Goal: Browse casually: Explore the website without a specific task or goal

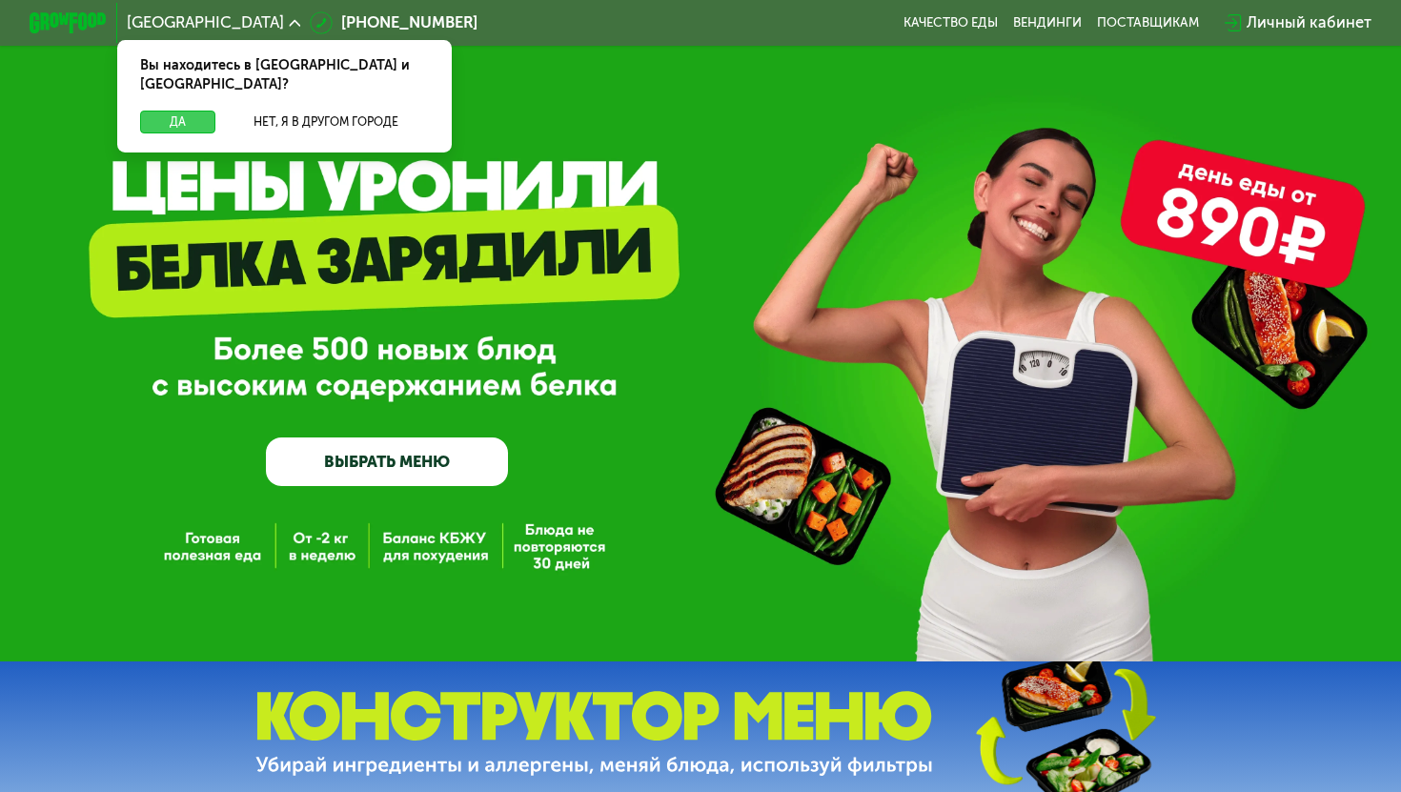
click at [176, 112] on button "Да" at bounding box center [177, 123] width 75 height 24
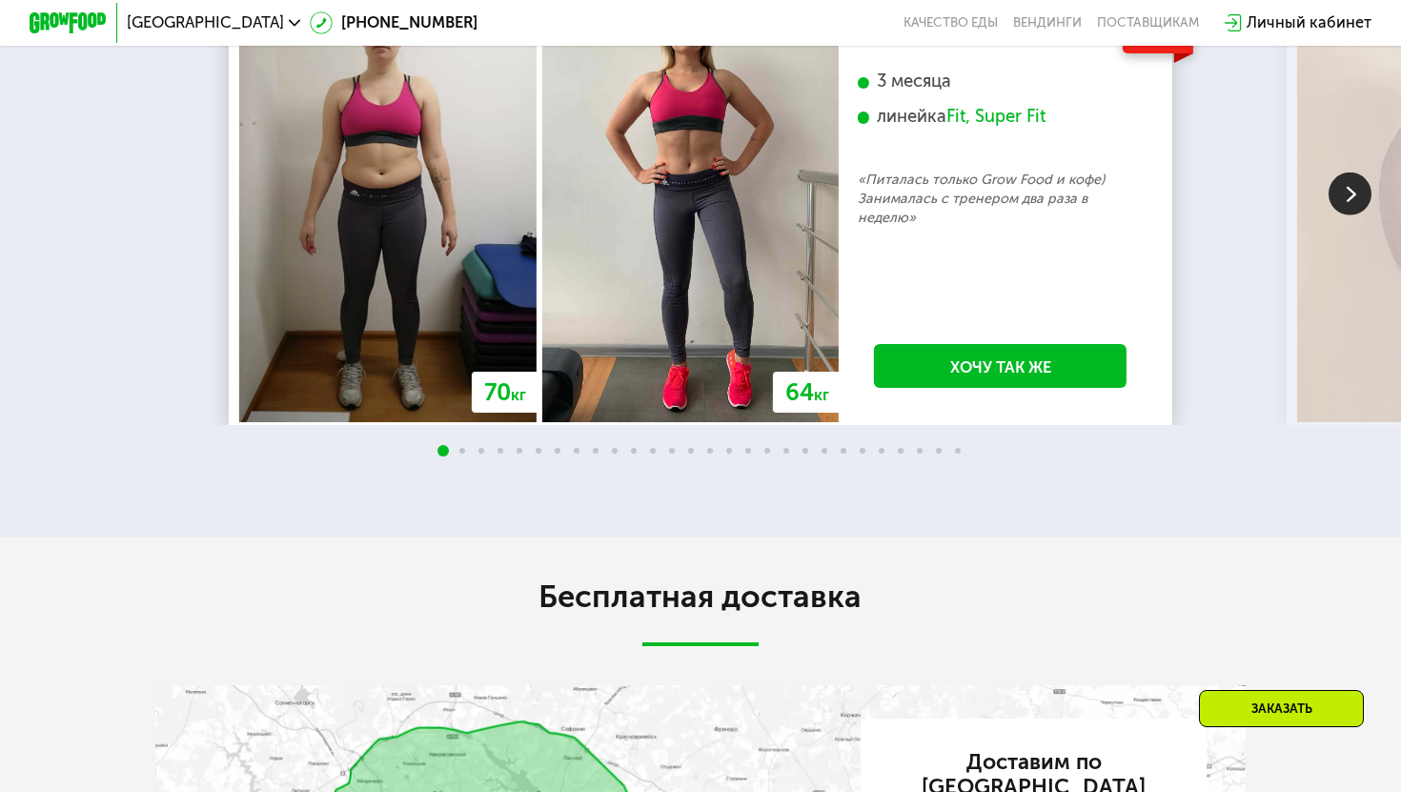
scroll to position [3243, 0]
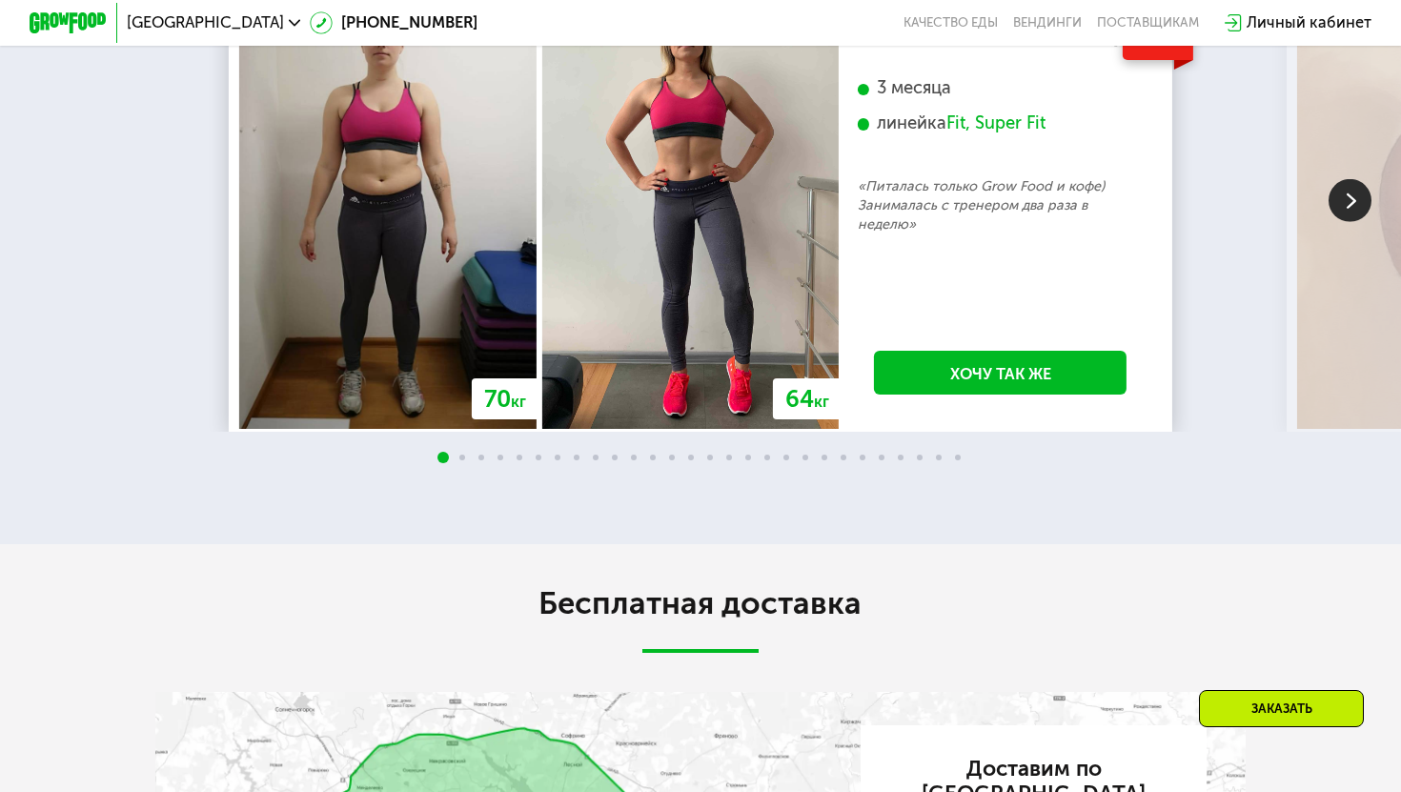
click at [1347, 222] on img at bounding box center [1350, 200] width 43 height 43
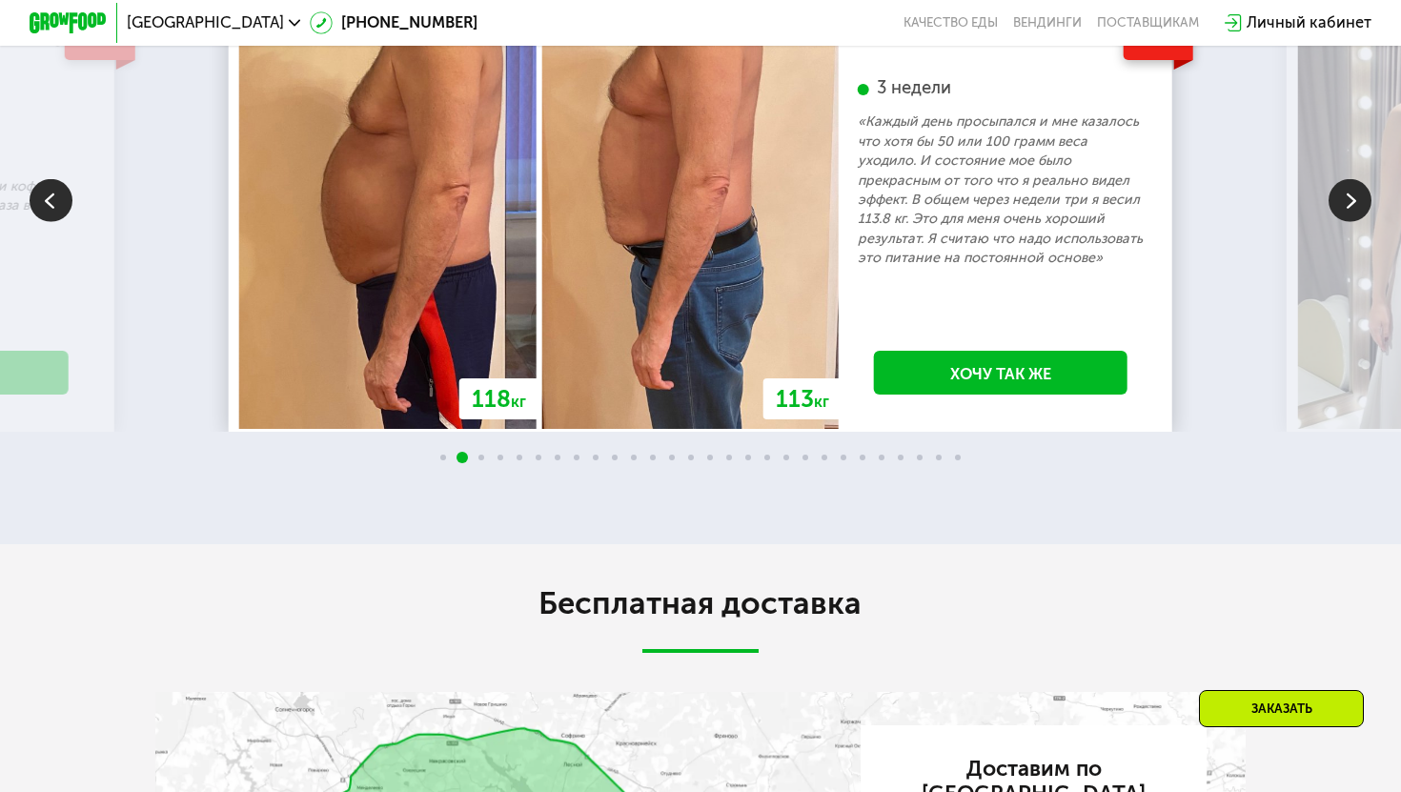
click at [1347, 222] on img at bounding box center [1350, 200] width 43 height 43
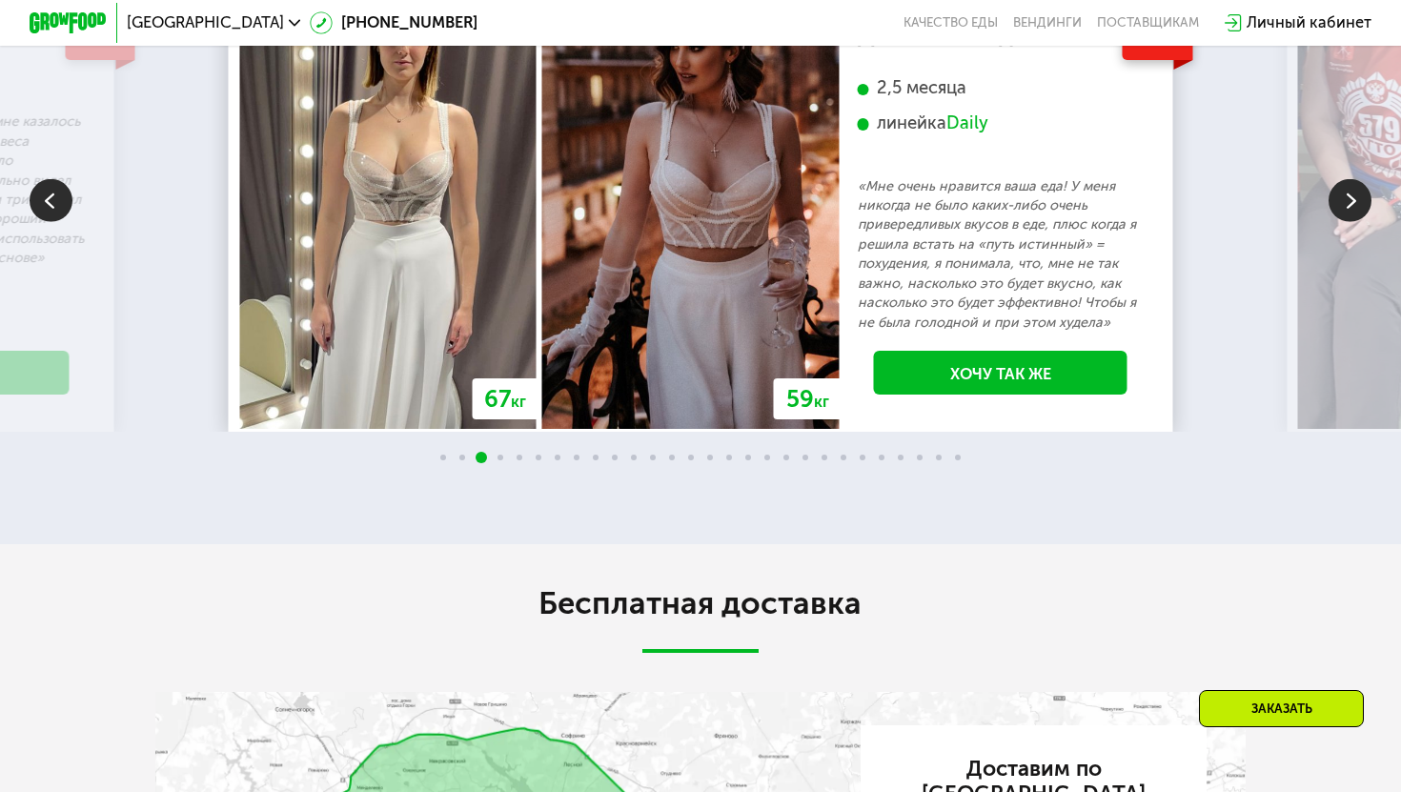
click at [1347, 222] on img at bounding box center [1350, 200] width 43 height 43
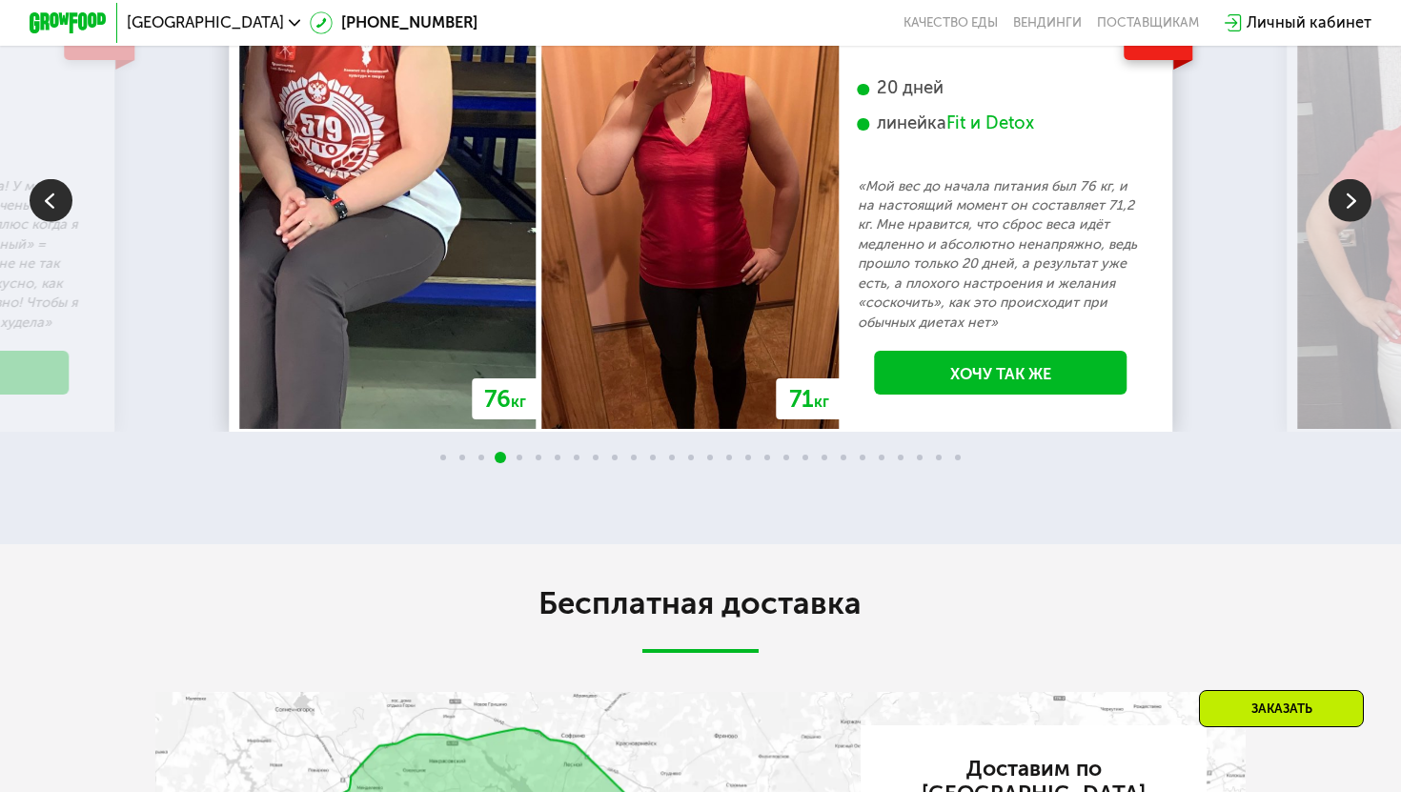
click at [1347, 222] on img at bounding box center [1350, 200] width 43 height 43
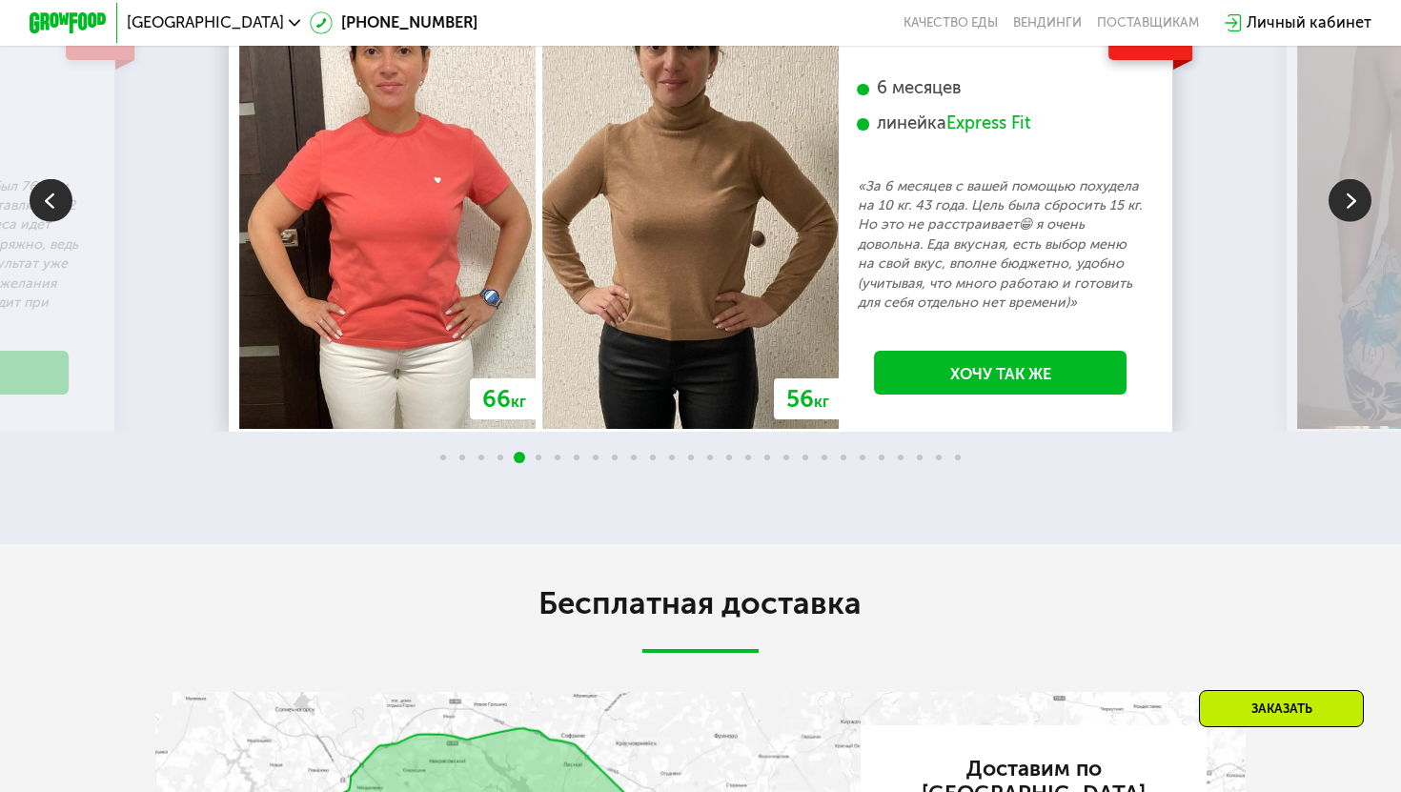
click at [1347, 222] on img at bounding box center [1350, 200] width 43 height 43
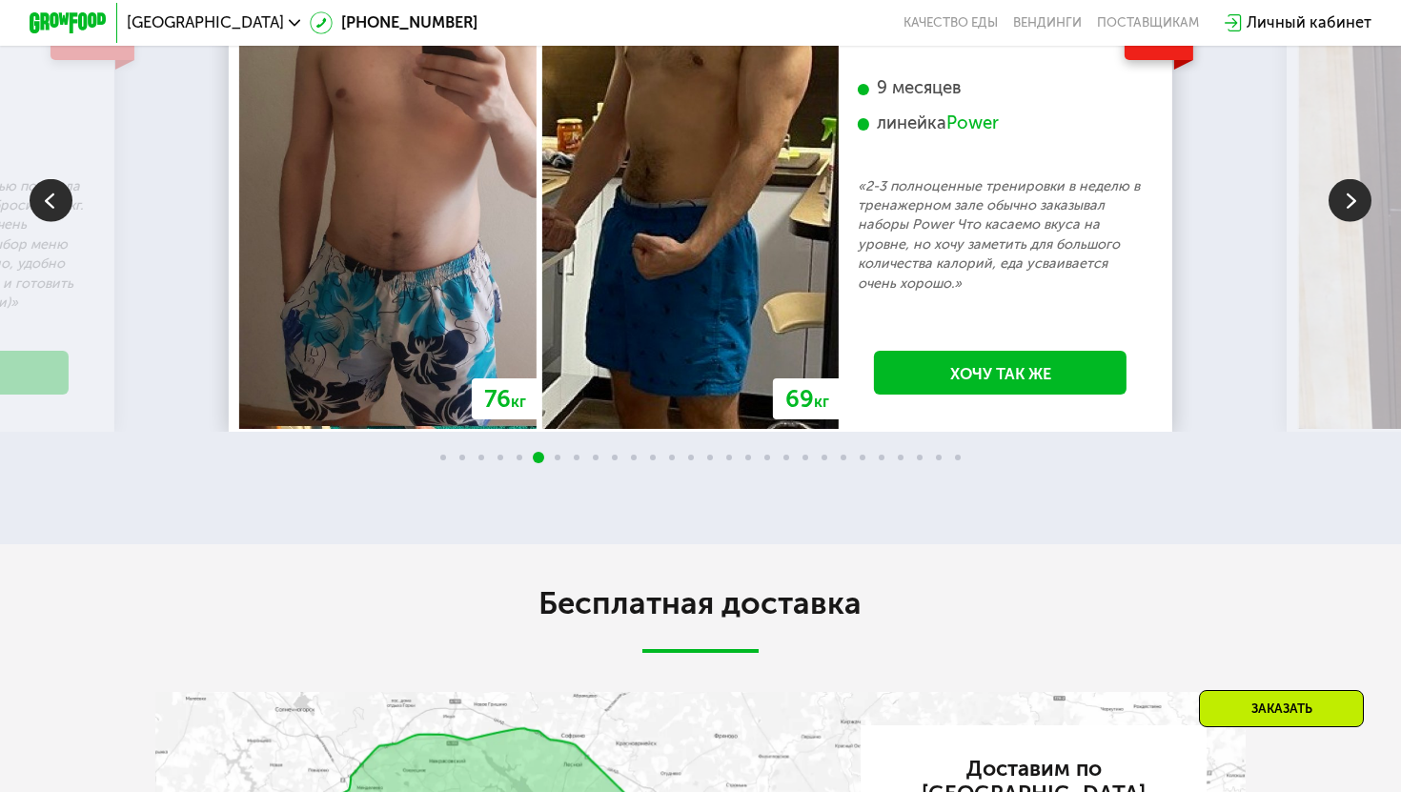
click at [1347, 222] on img at bounding box center [1350, 200] width 43 height 43
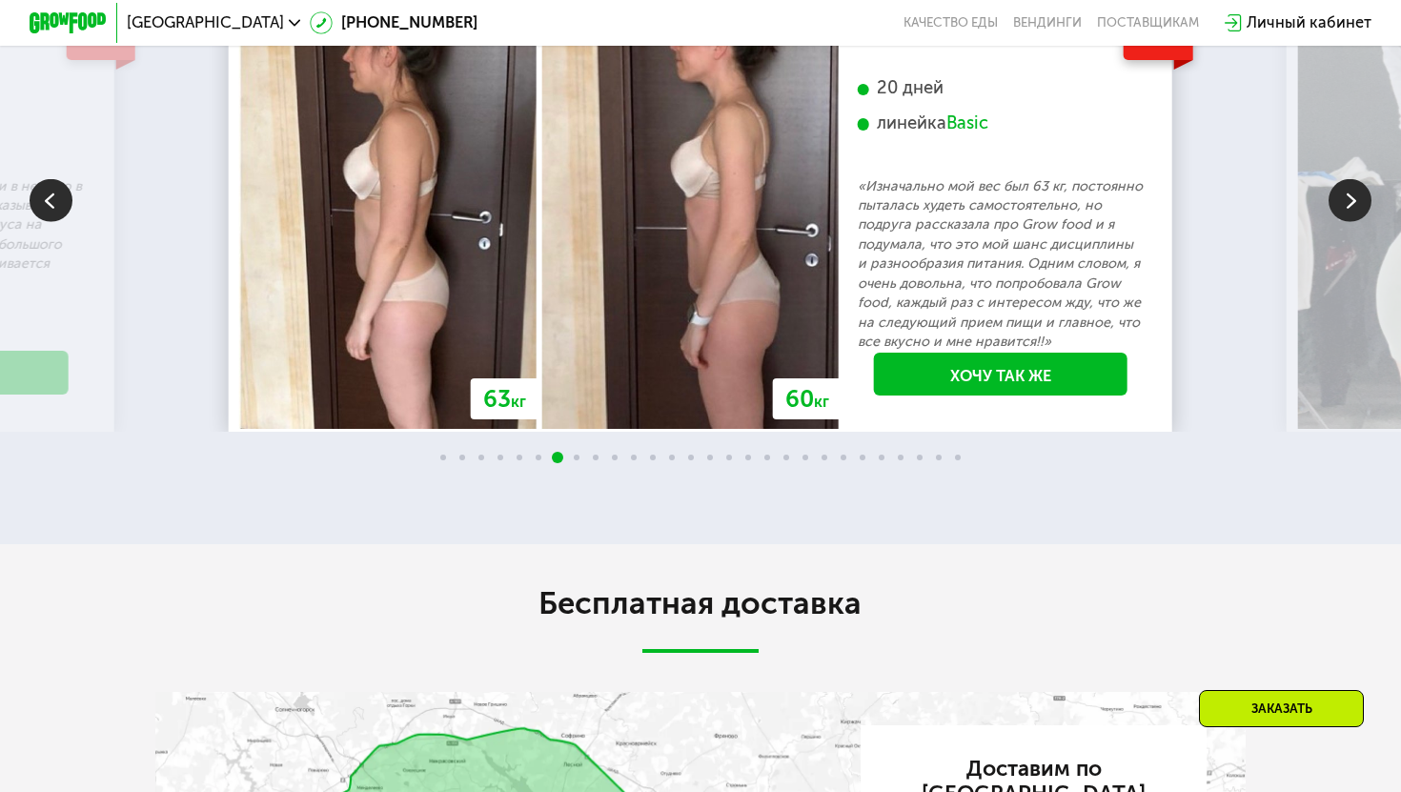
click at [1347, 222] on img at bounding box center [1350, 200] width 43 height 43
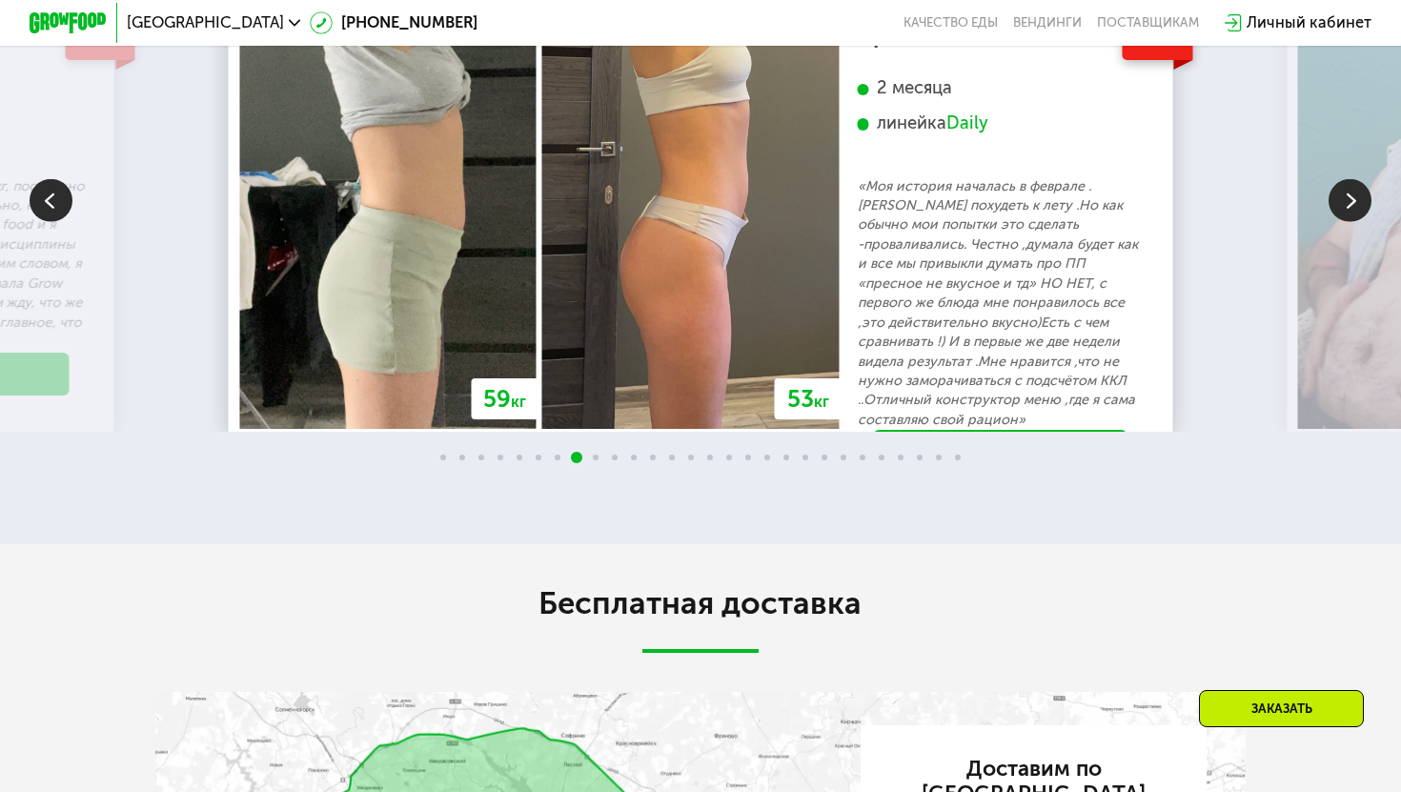
click at [1347, 222] on img at bounding box center [1350, 200] width 43 height 43
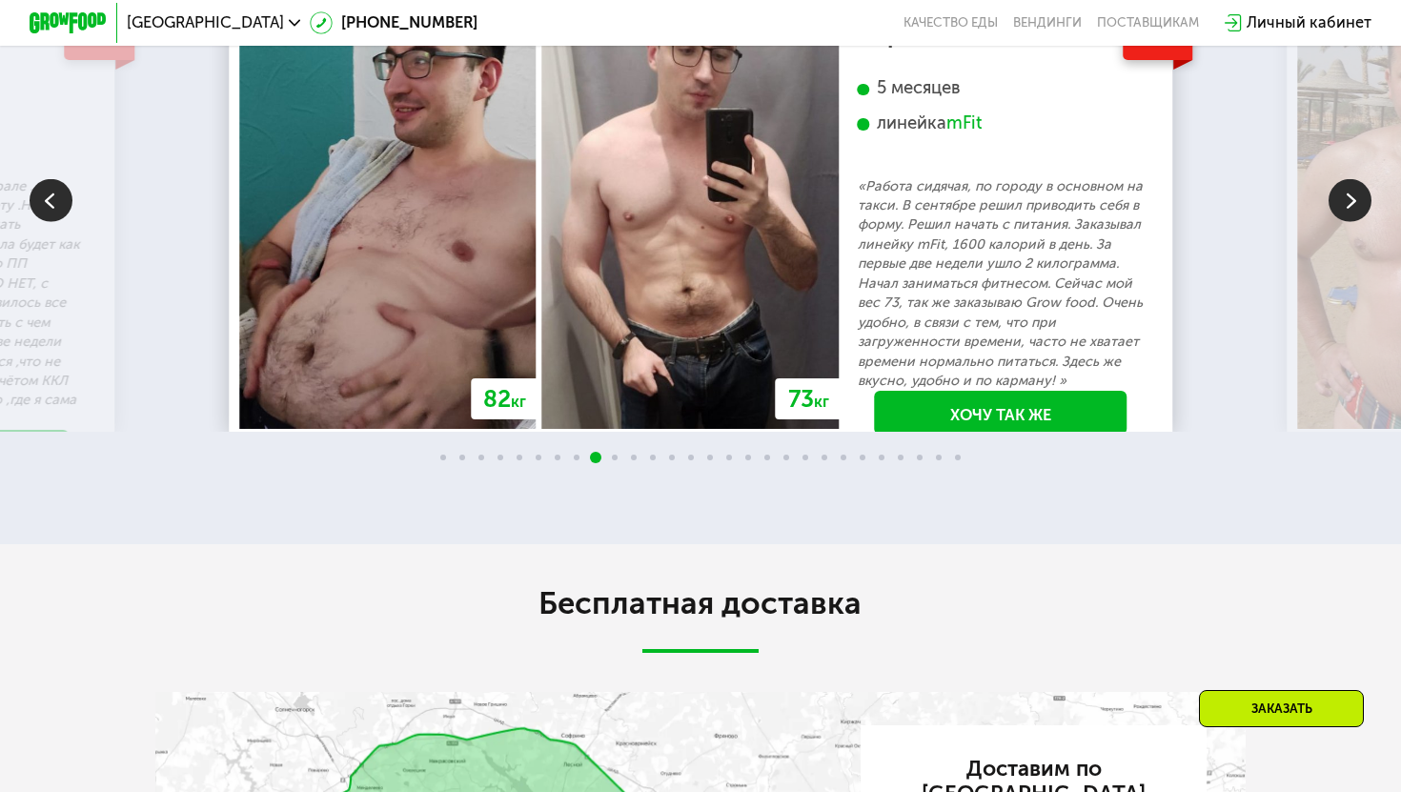
click at [1347, 222] on img at bounding box center [1350, 200] width 43 height 43
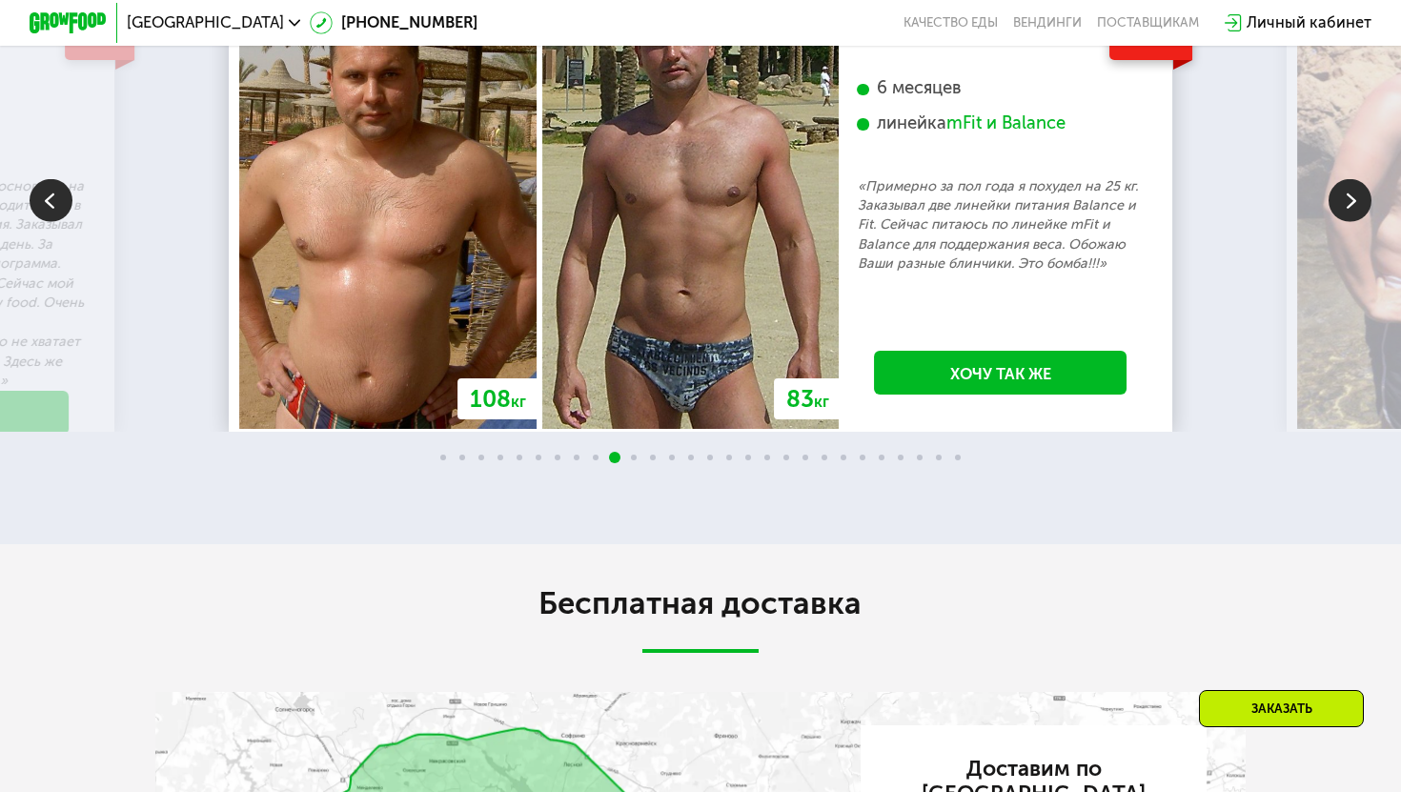
click at [1347, 222] on img at bounding box center [1350, 200] width 43 height 43
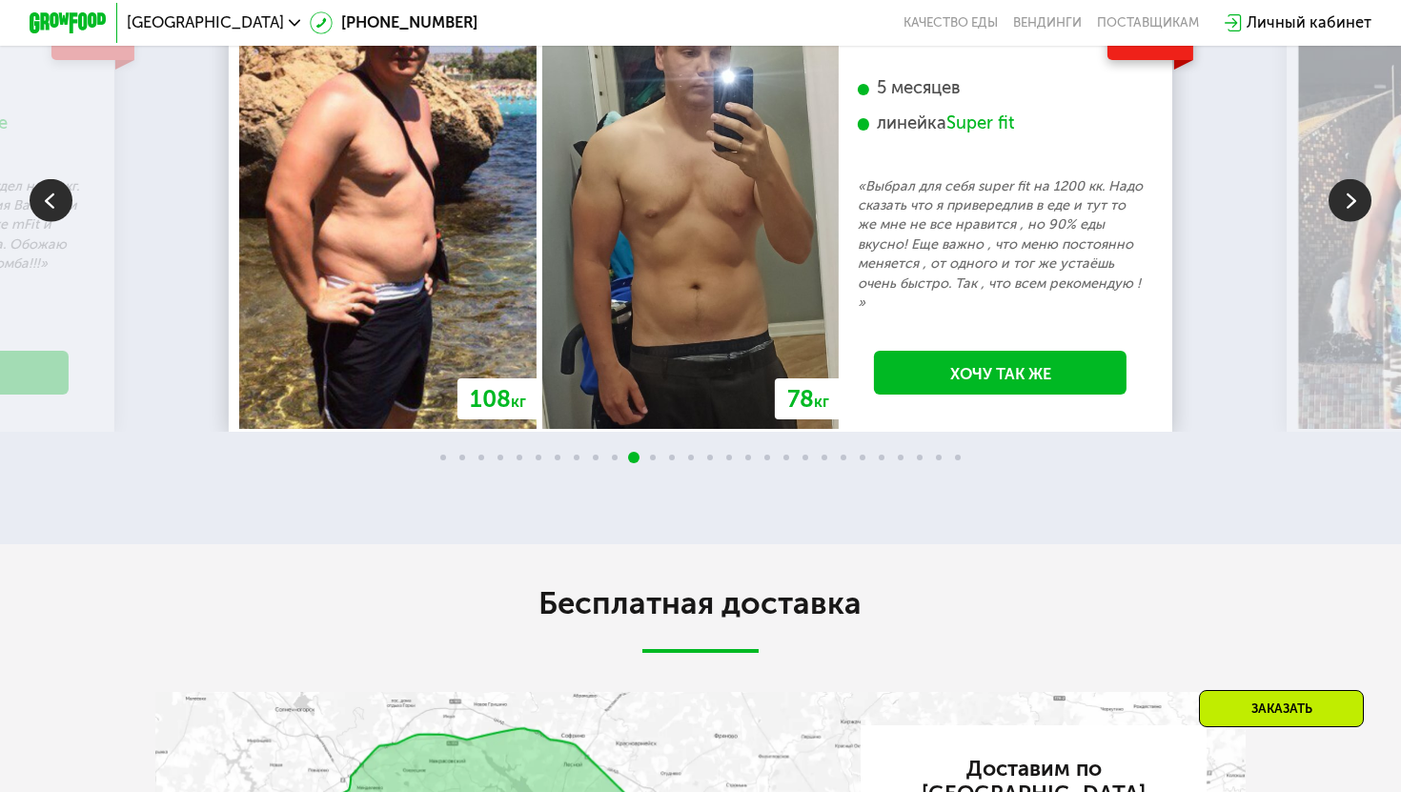
click at [1347, 222] on img at bounding box center [1350, 200] width 43 height 43
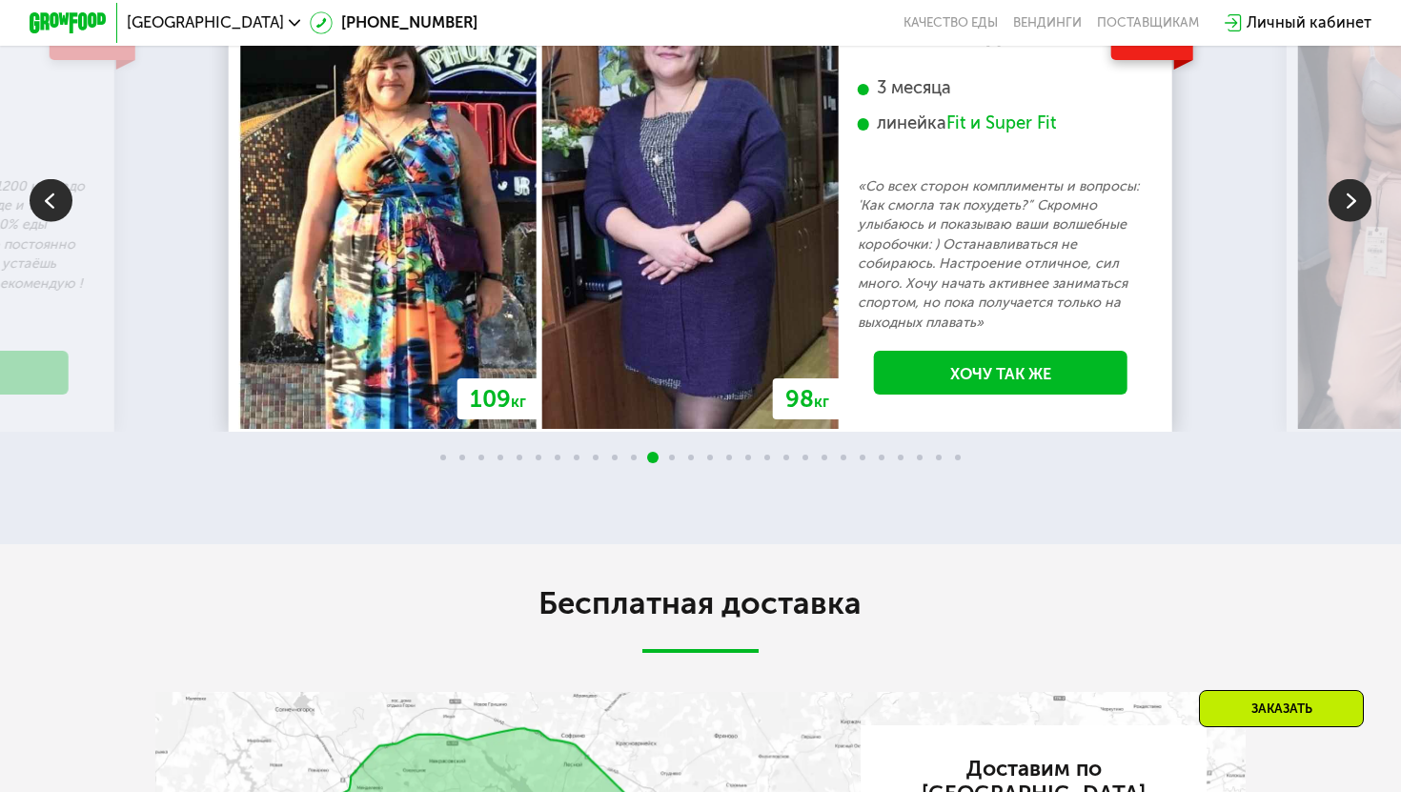
click at [1347, 222] on img at bounding box center [1350, 200] width 43 height 43
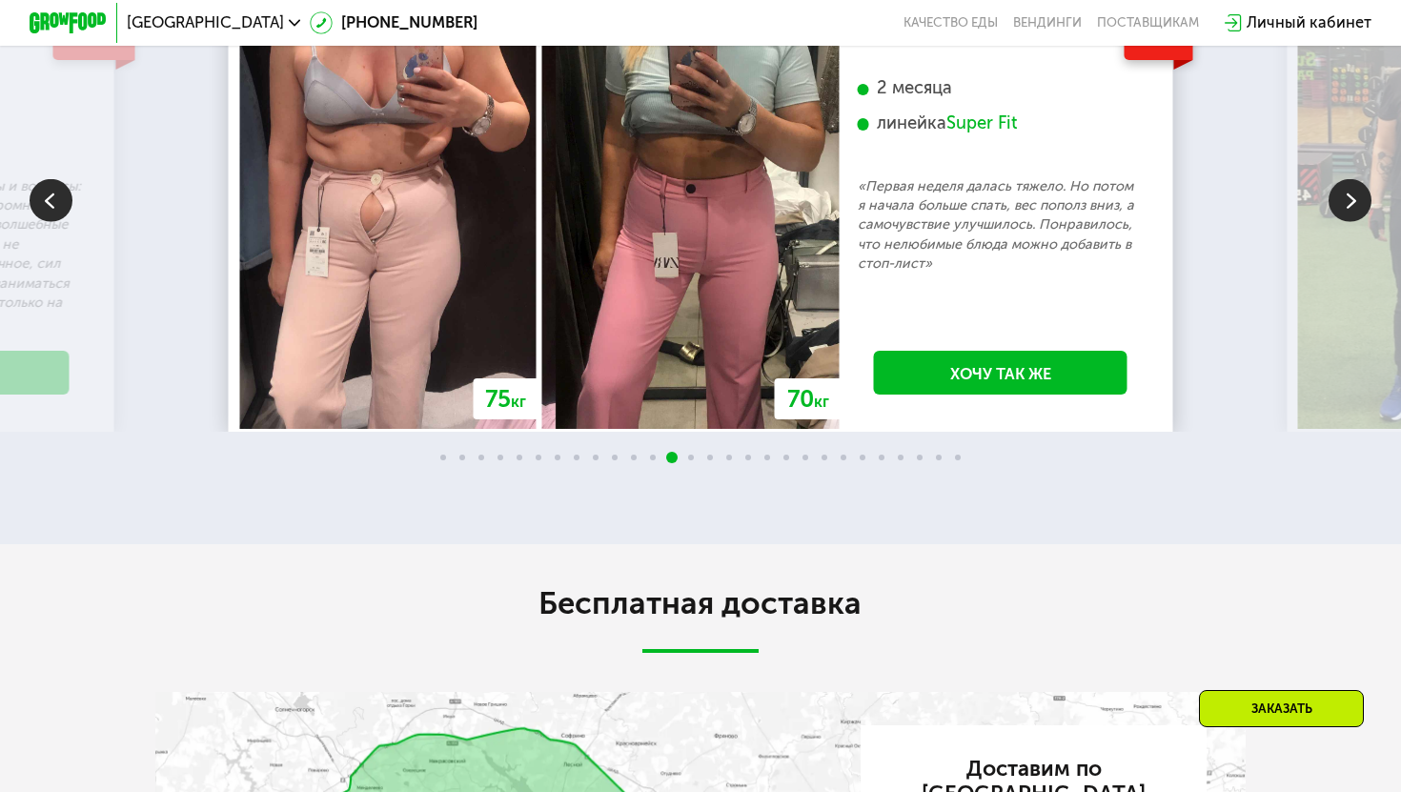
click at [1347, 222] on img at bounding box center [1350, 200] width 43 height 43
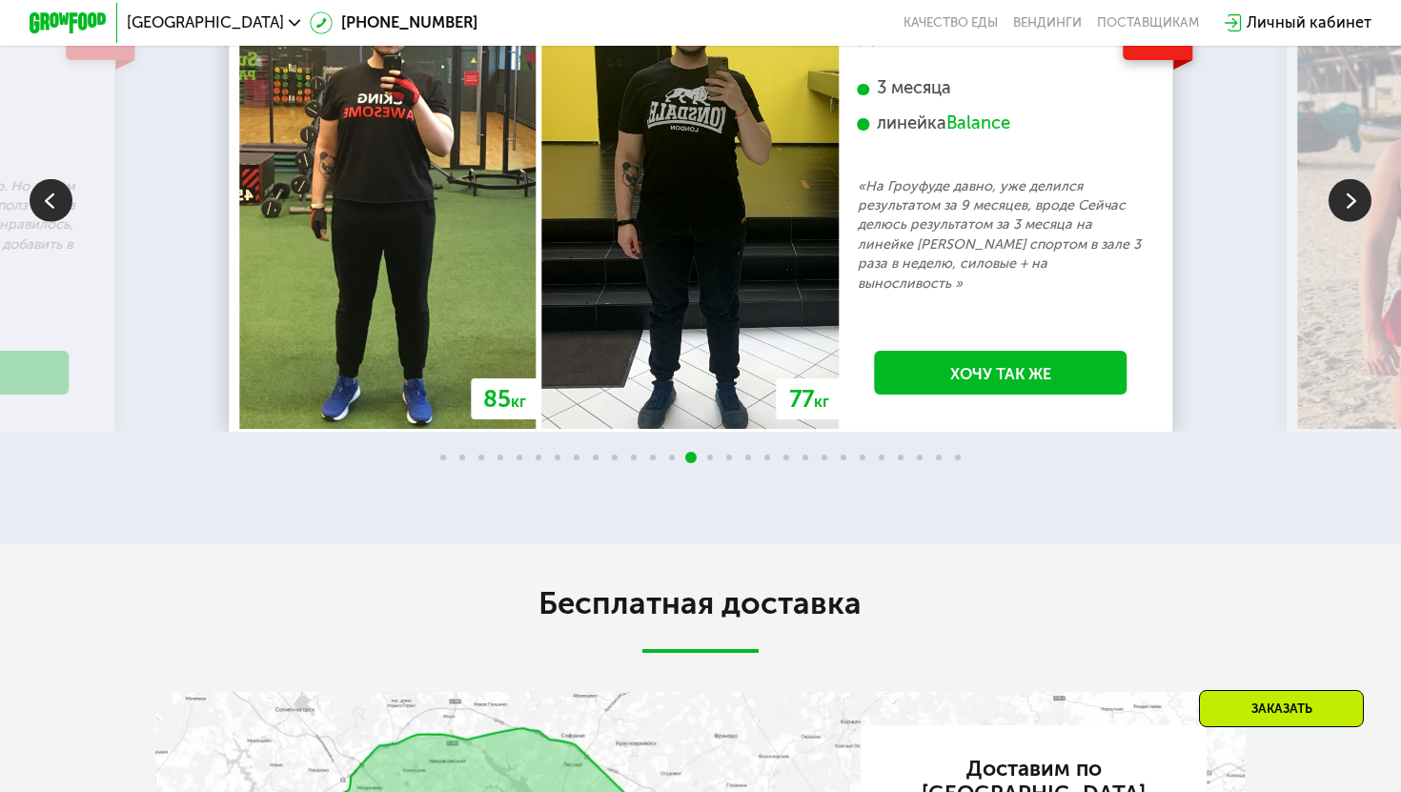
click at [1347, 222] on img at bounding box center [1350, 200] width 43 height 43
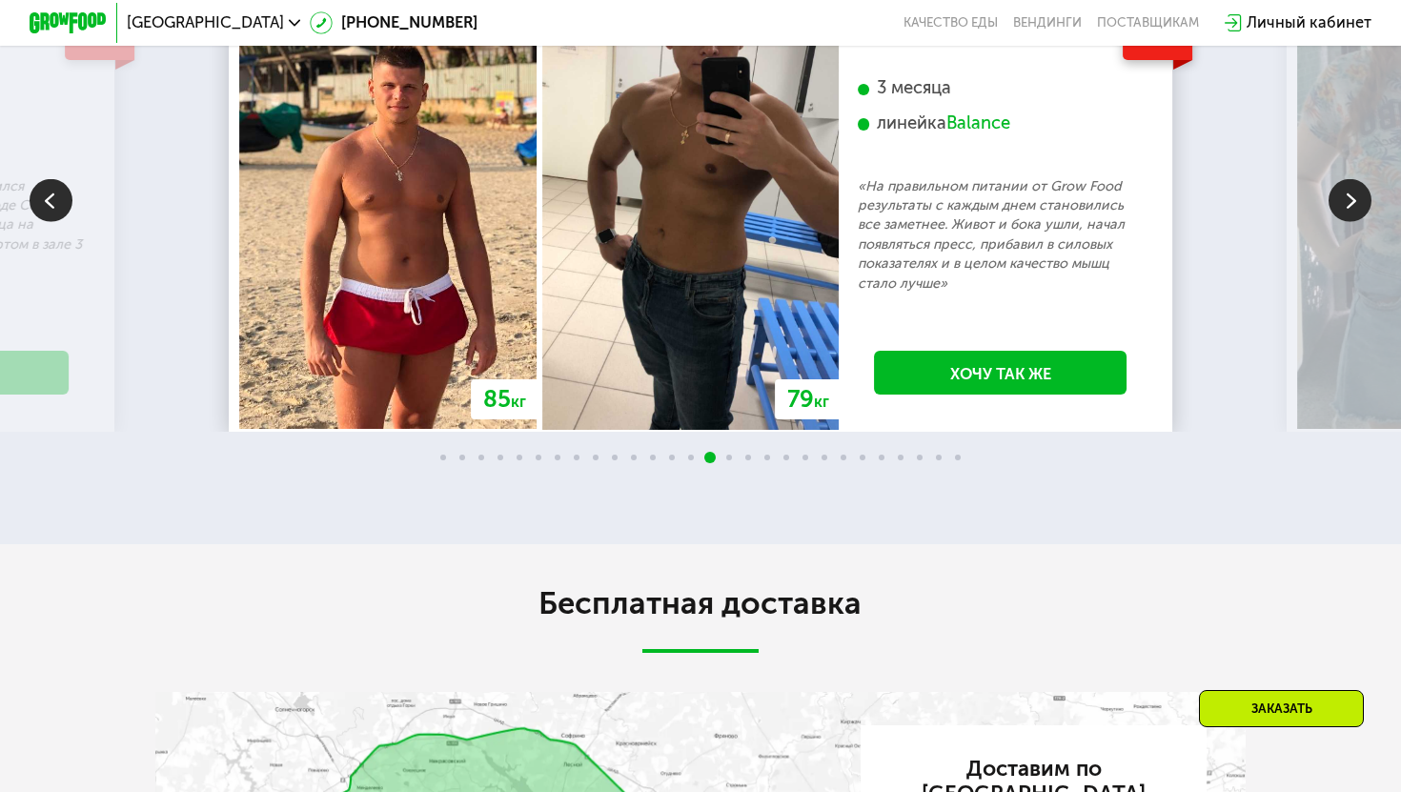
click at [1347, 222] on img at bounding box center [1350, 200] width 43 height 43
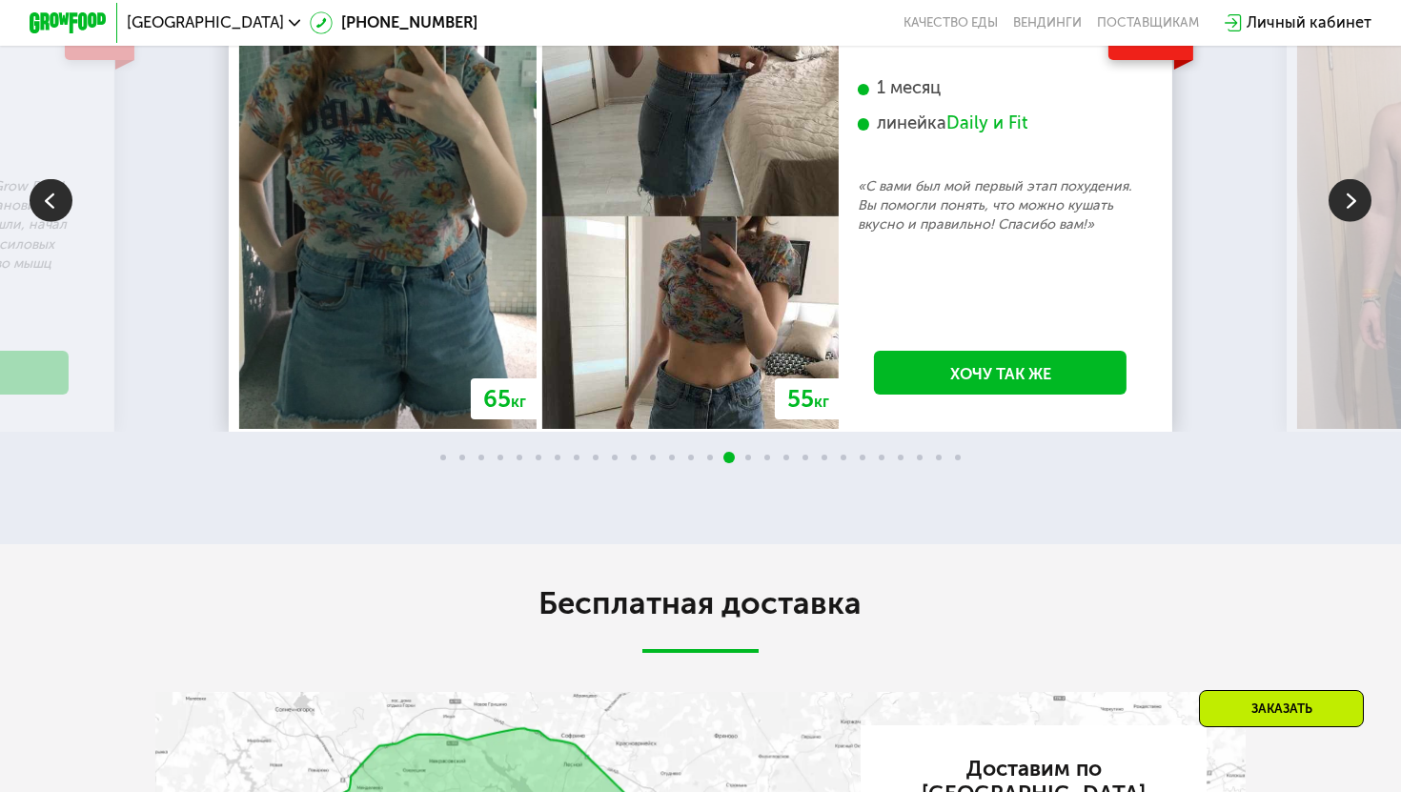
click at [1347, 222] on img at bounding box center [1350, 200] width 43 height 43
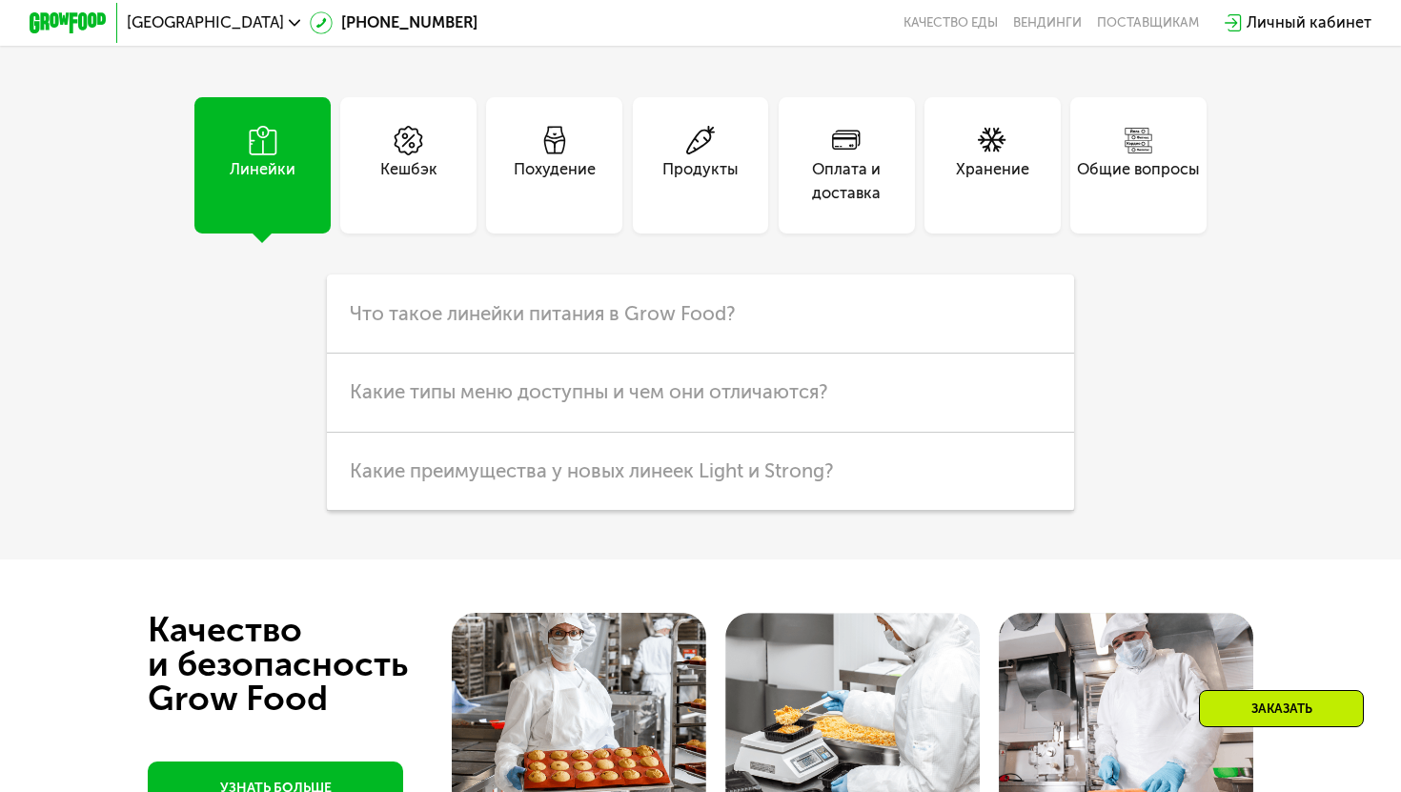
scroll to position [4581, 0]
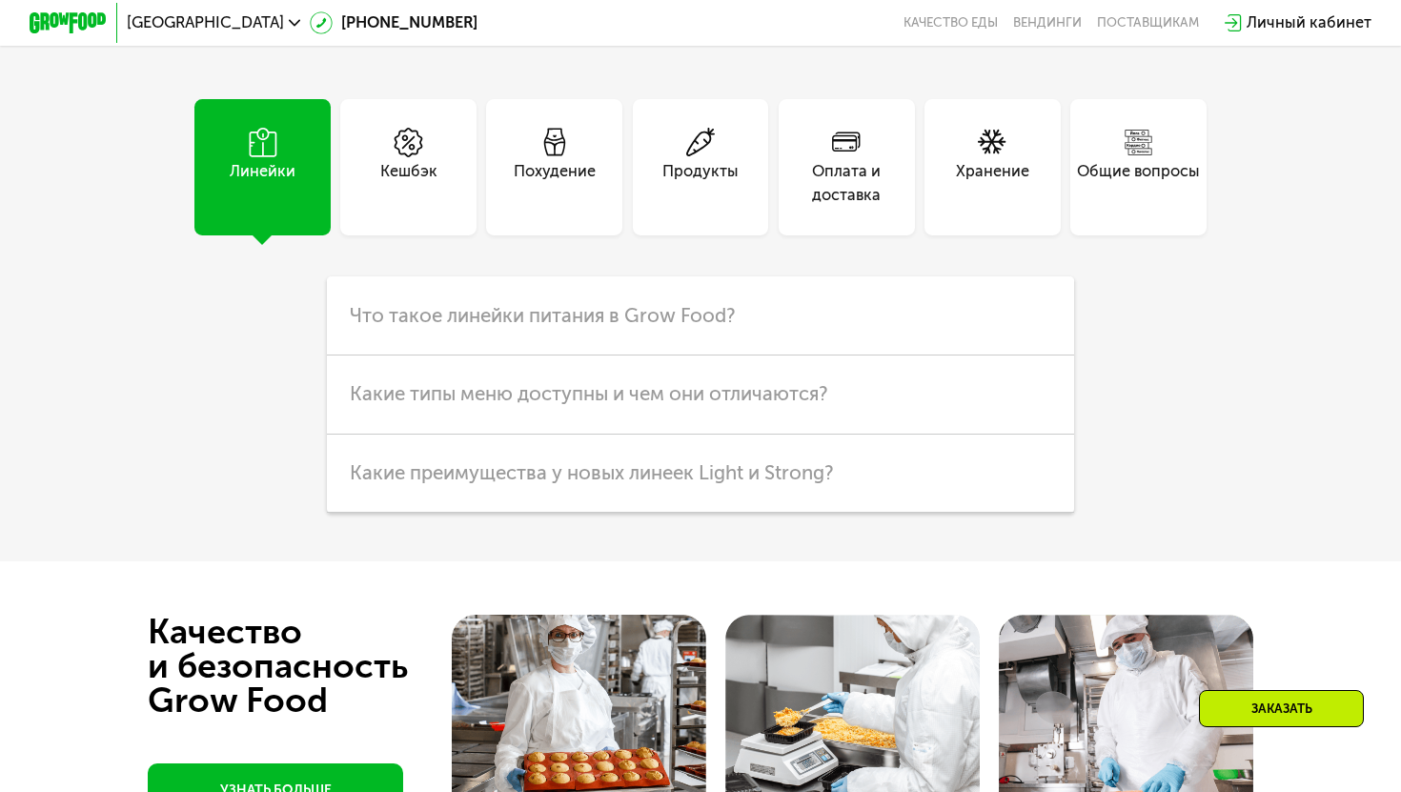
click at [592, 235] on div "Похудение" at bounding box center [554, 167] width 136 height 136
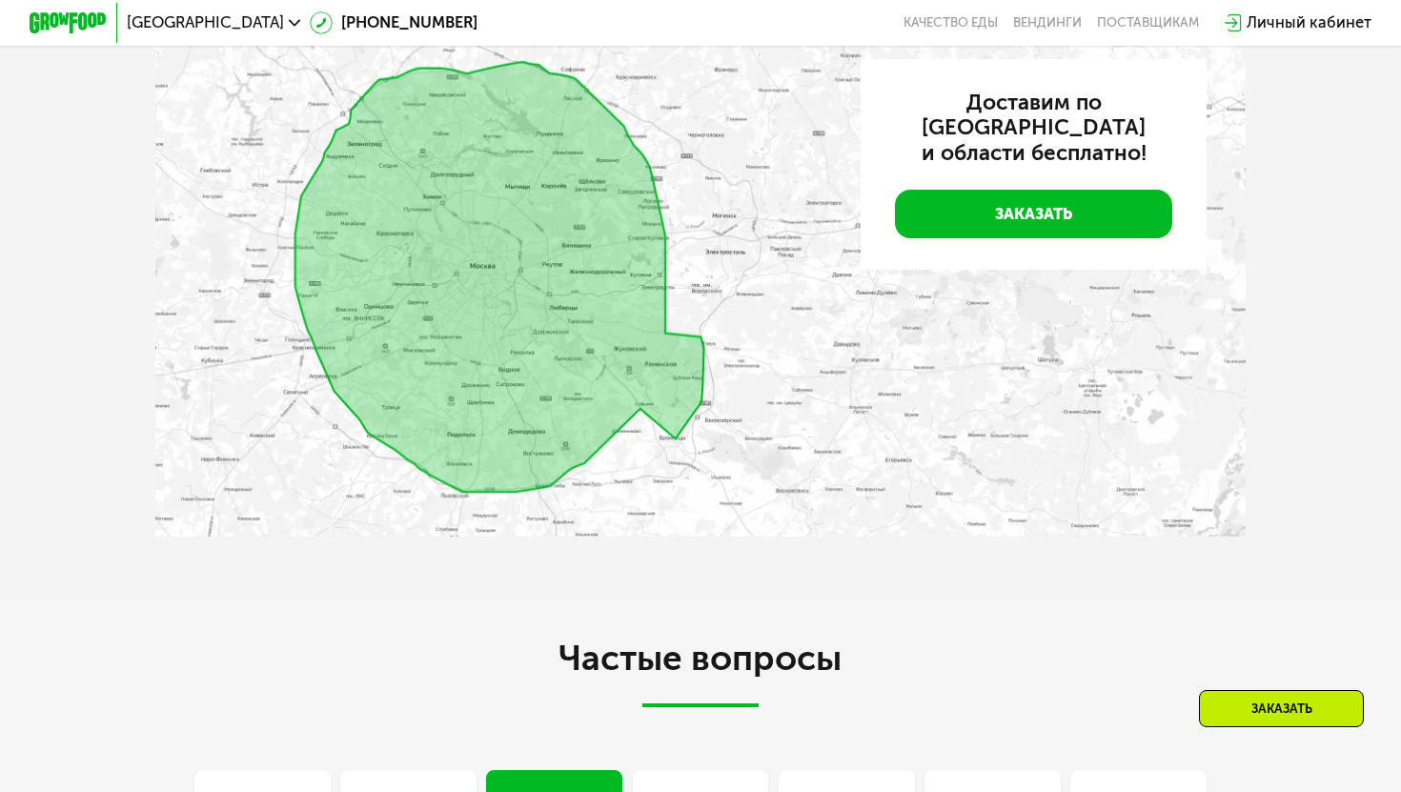
scroll to position [3892, 0]
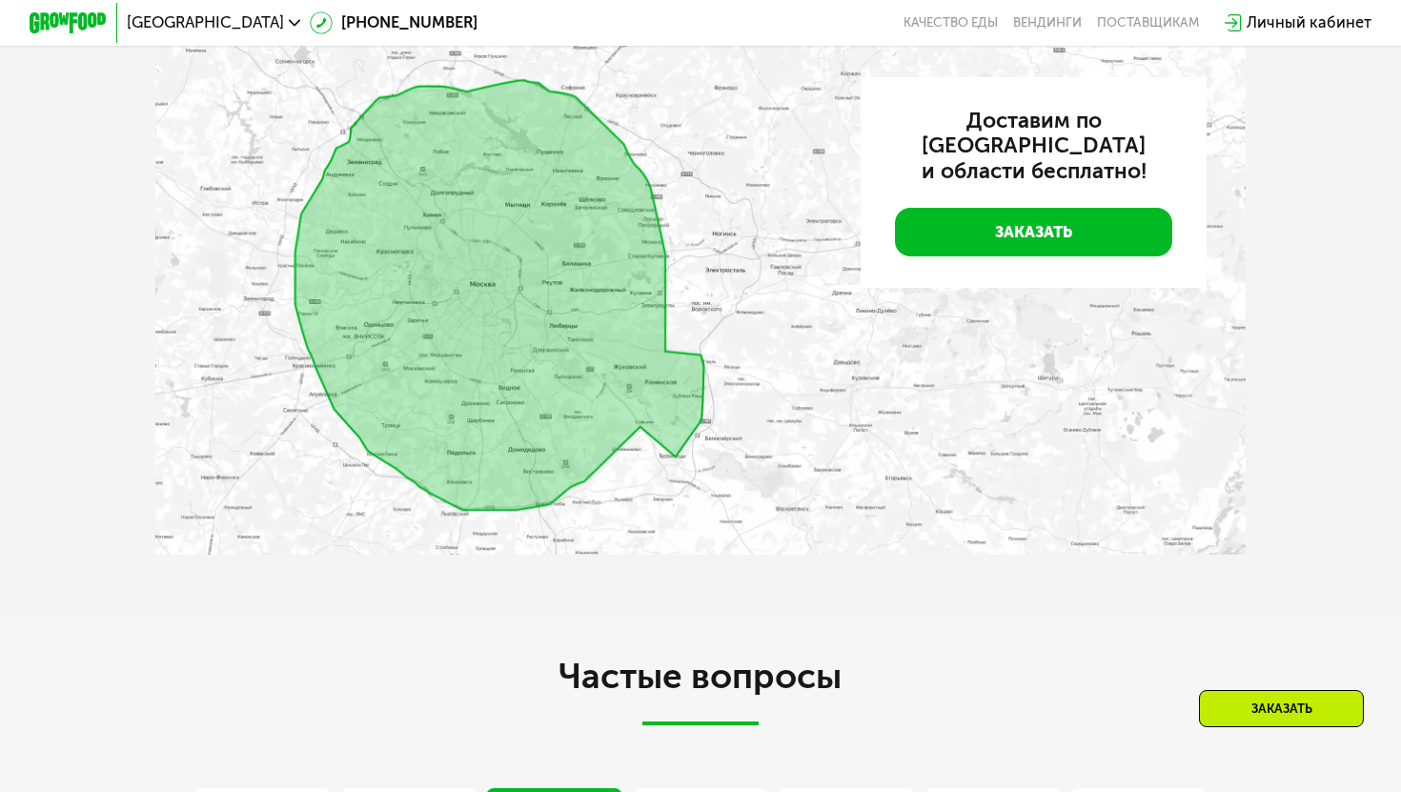
click at [506, 373] on img at bounding box center [699, 300] width 1089 height 512
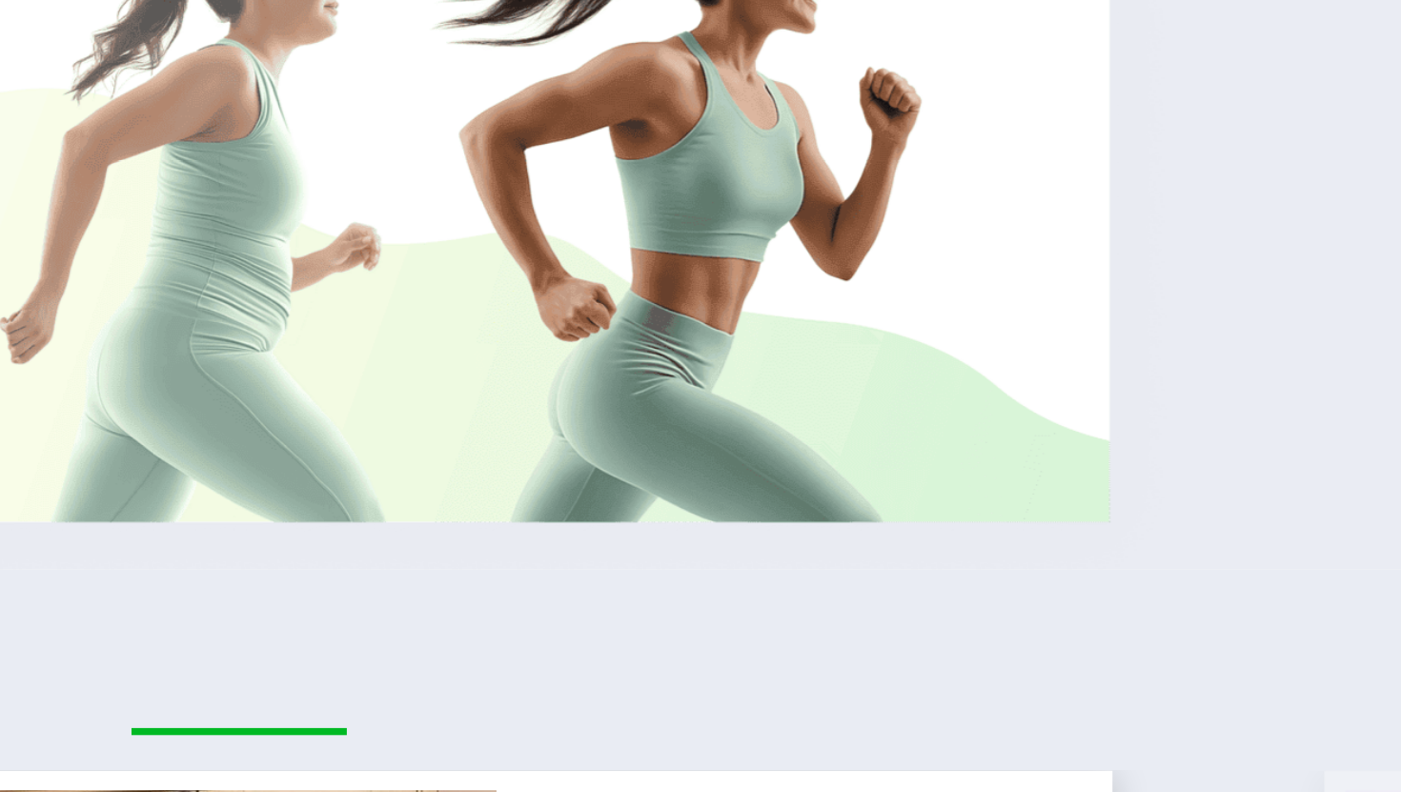
scroll to position [2628, 0]
